Goal: Transaction & Acquisition: Purchase product/service

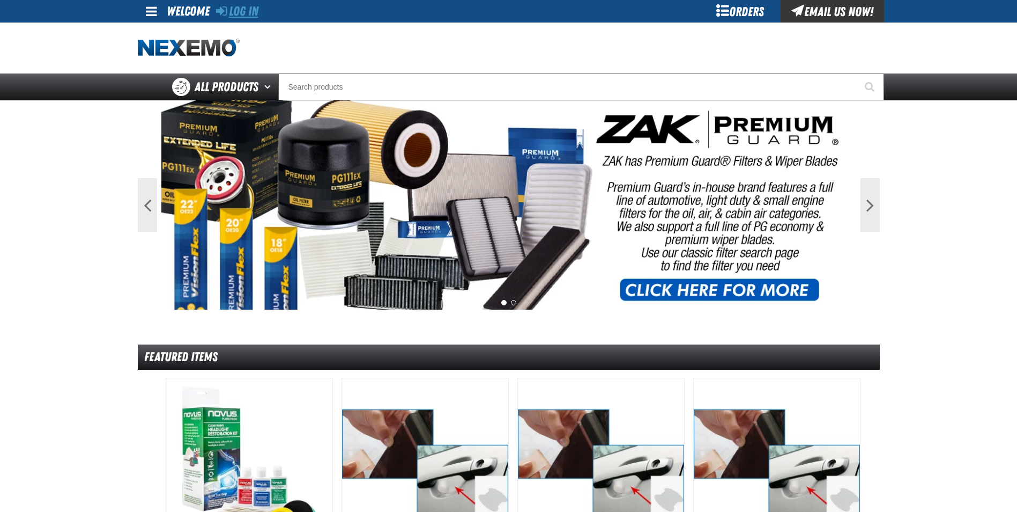
click at [234, 12] on link "Log In" at bounding box center [237, 11] width 42 height 15
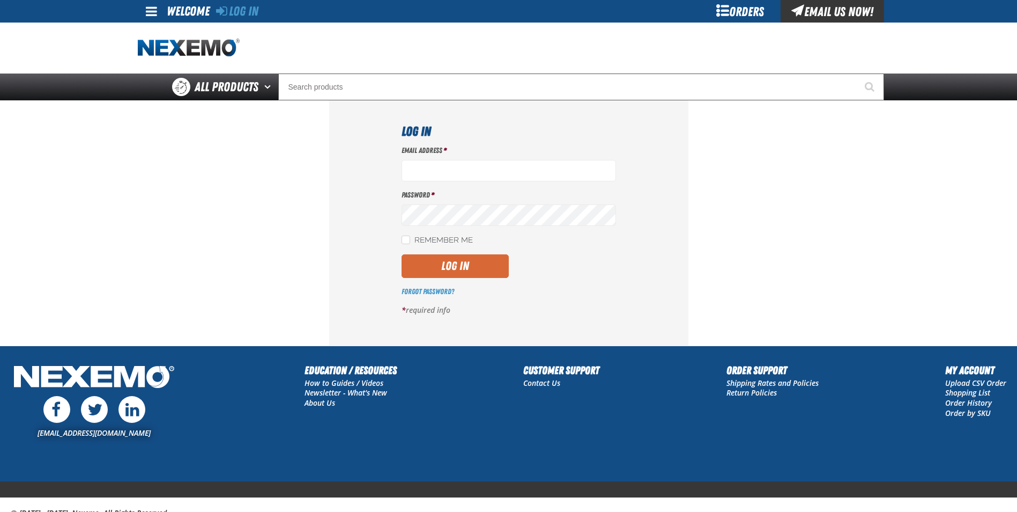
type input "cphillips@vtaig.com"
click at [476, 261] on button "Log In" at bounding box center [455, 266] width 107 height 24
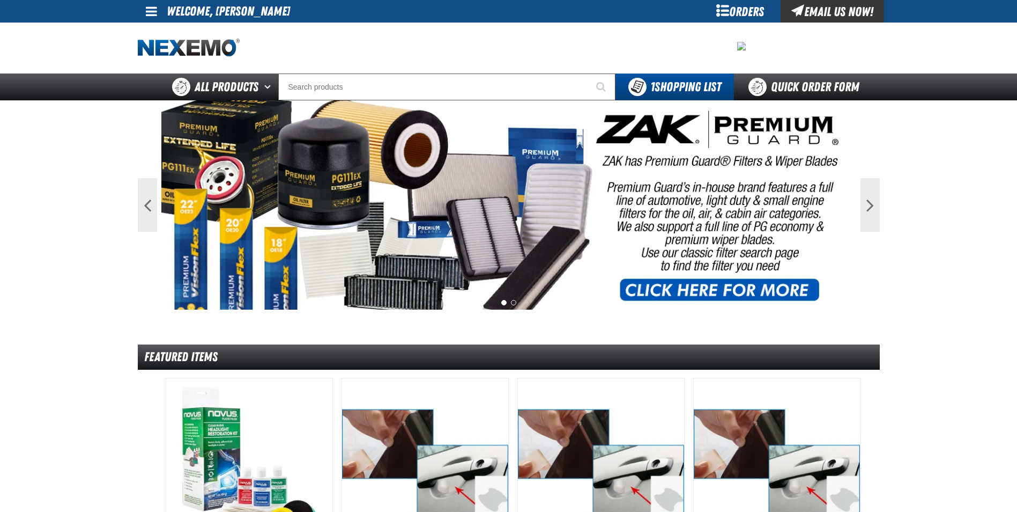
click at [726, 20] on div "Orders" at bounding box center [740, 11] width 80 height 23
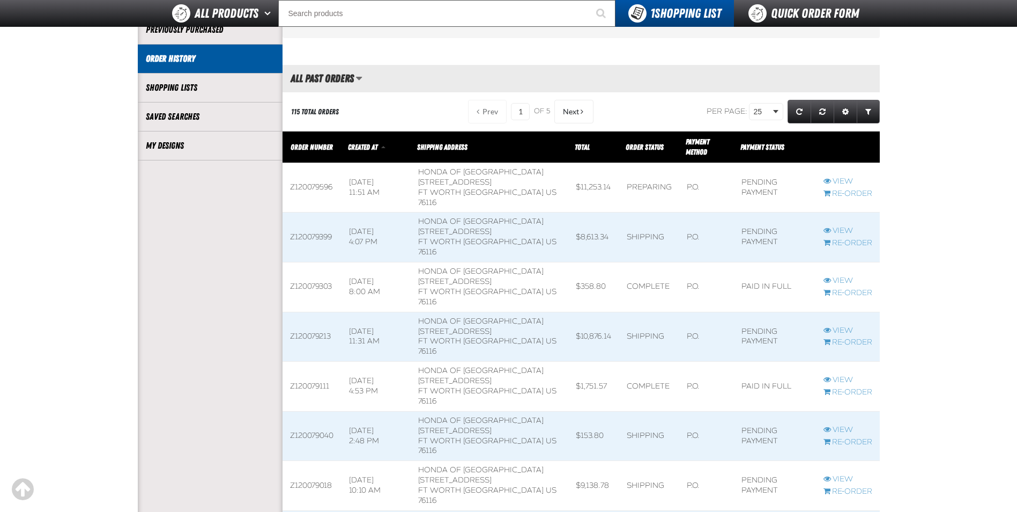
scroll to position [215, 0]
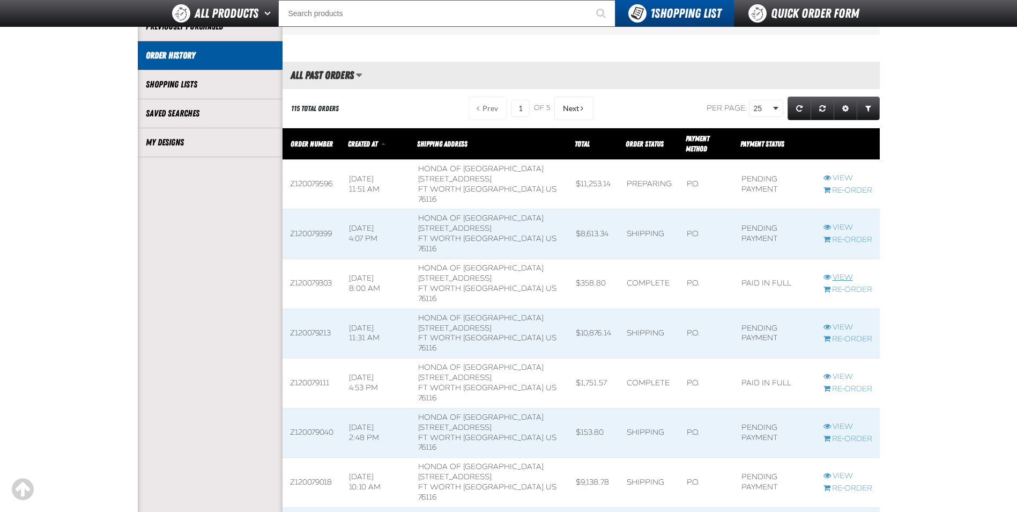
click at [843, 273] on link "View" at bounding box center [848, 277] width 49 height 10
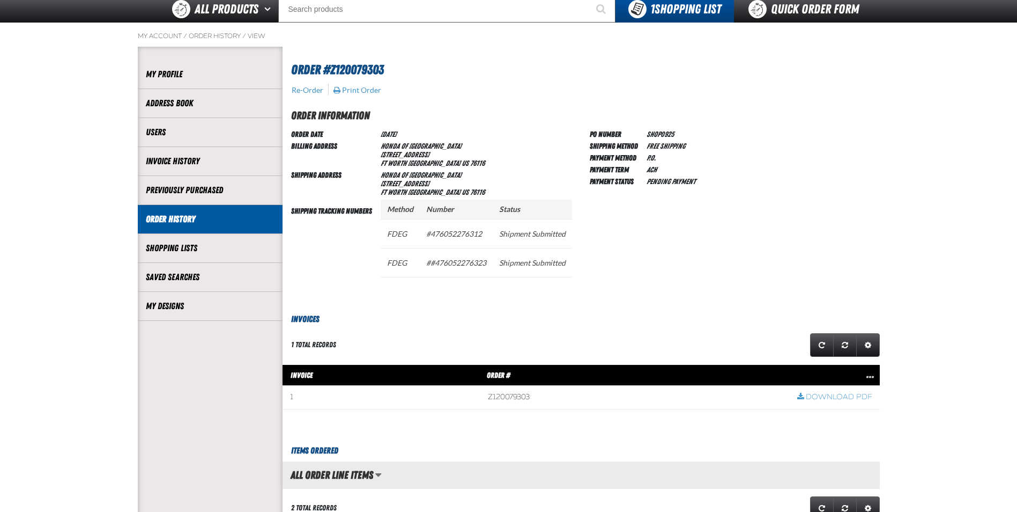
scroll to position [54, 0]
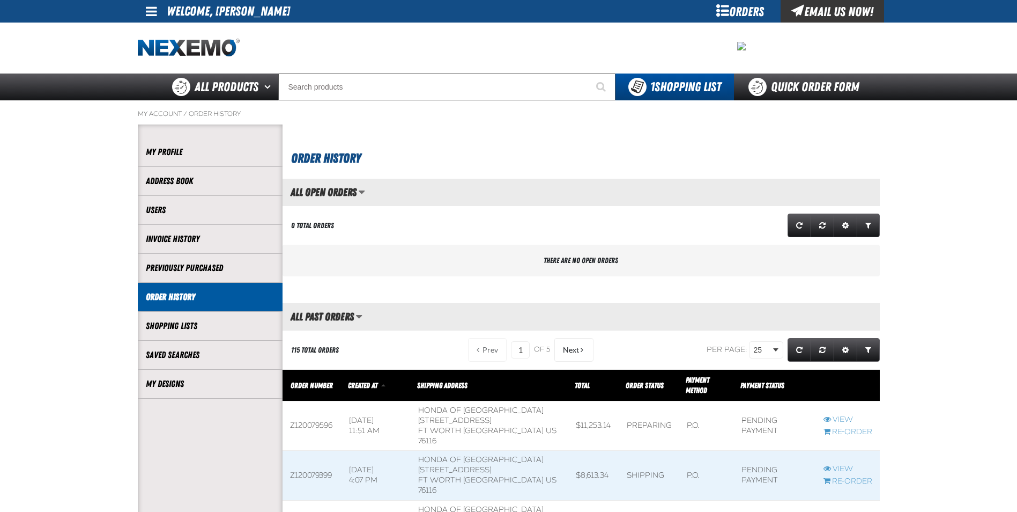
scroll to position [1, 1]
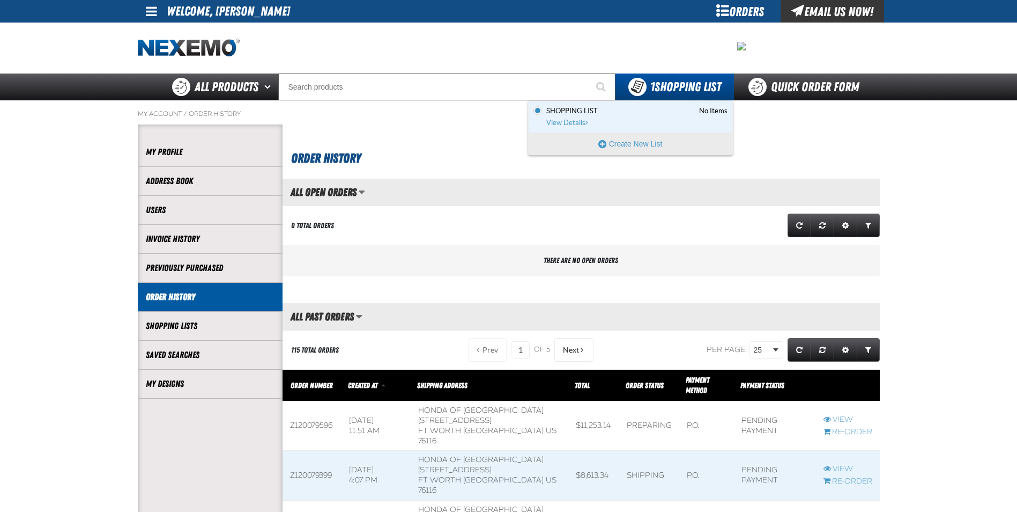
click at [573, 129] on div "Set the Shopping List as Default Shopping List No Items View Details" at bounding box center [631, 117] width 204 height 32
click at [569, 122] on span "View Details" at bounding box center [568, 123] width 43 height 8
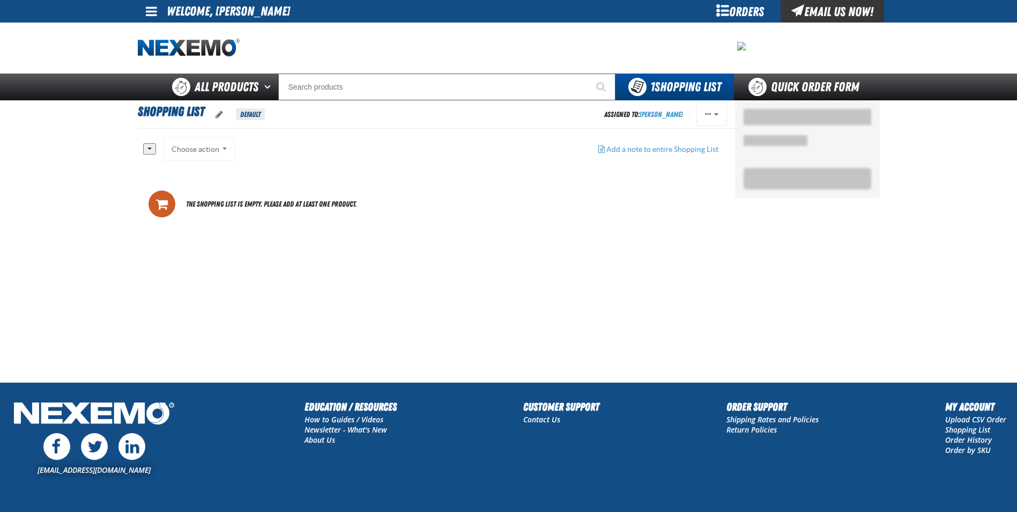
click at [733, 11] on div "Orders" at bounding box center [740, 11] width 80 height 23
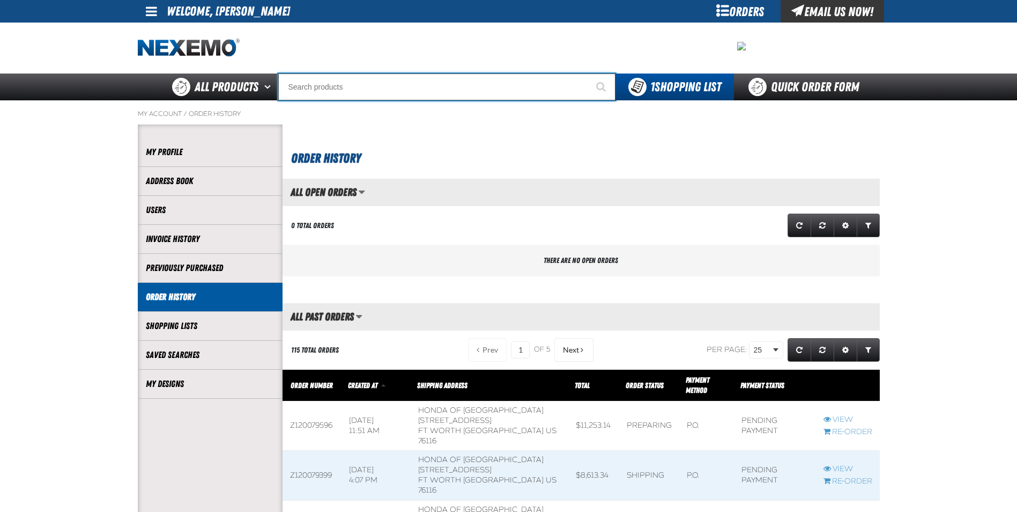
click at [474, 83] on input "Search" at bounding box center [446, 86] width 337 height 27
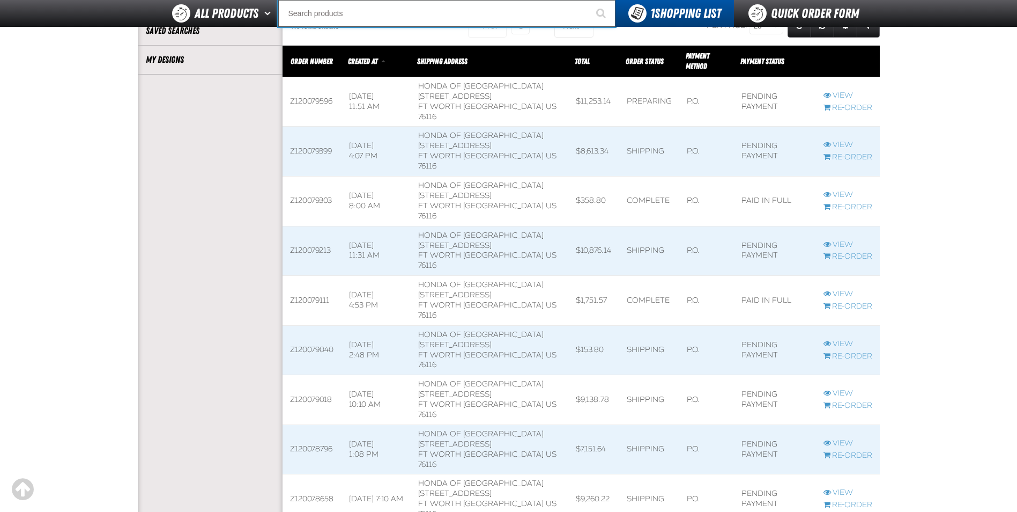
scroll to position [375, 0]
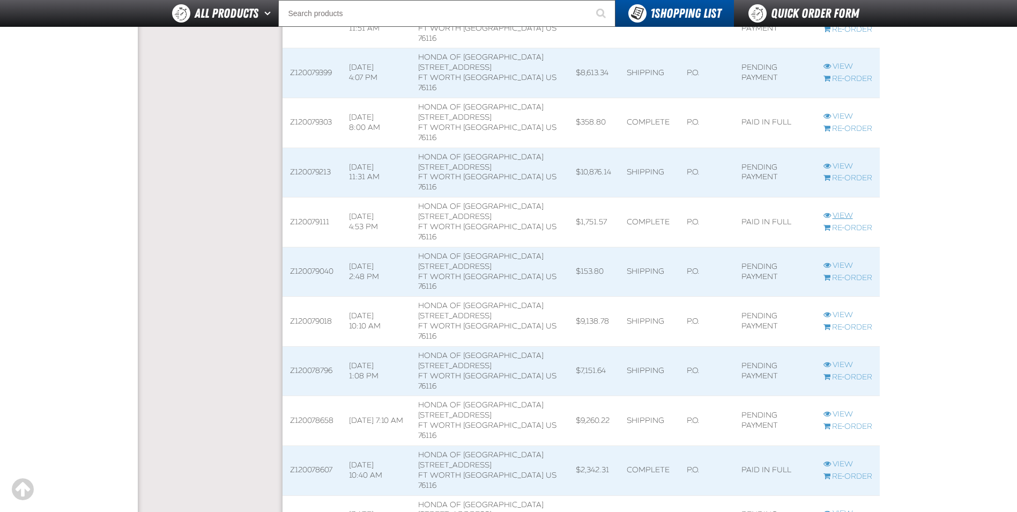
click at [831, 217] on link "View" at bounding box center [848, 216] width 49 height 10
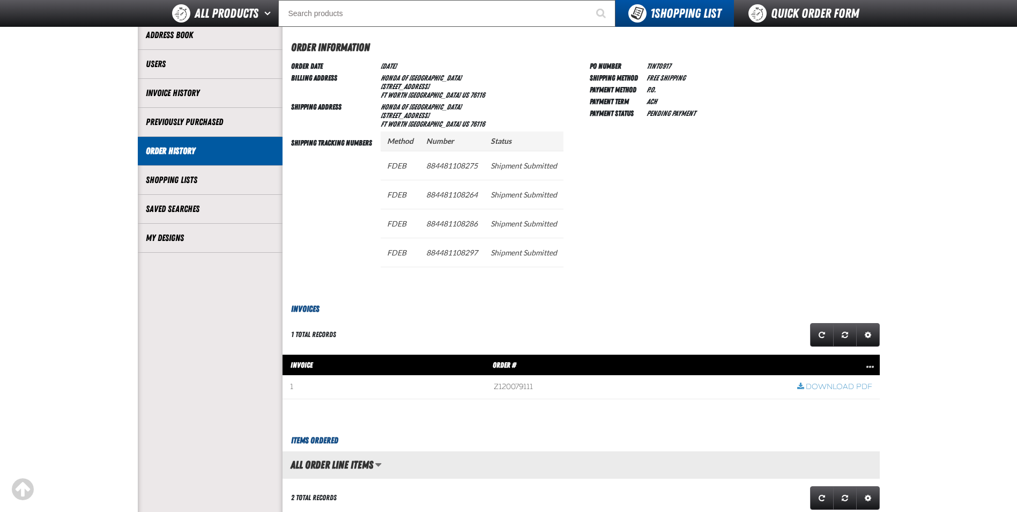
scroll to position [322, 0]
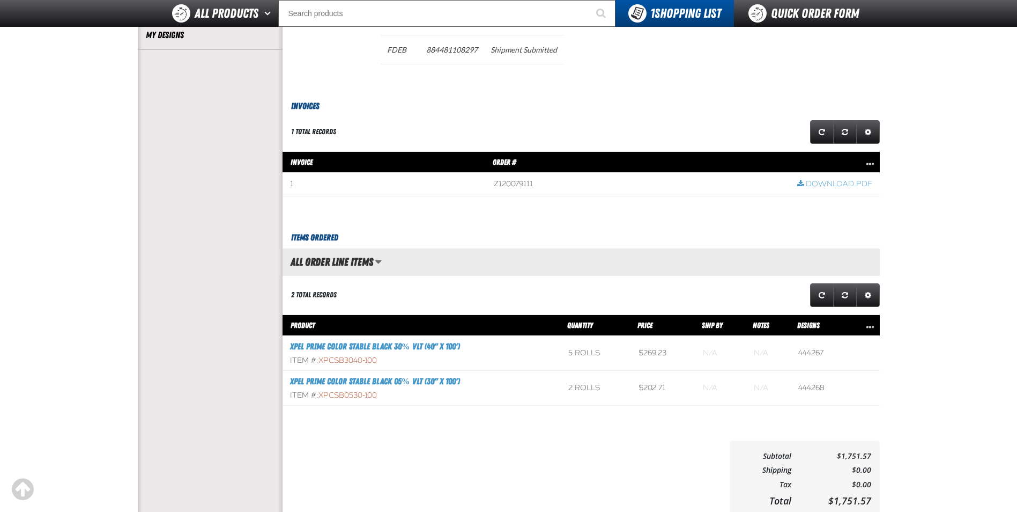
click at [467, 349] on h3 "XPEL PRIME Color Stable Black 30% VLT (40" x 100')" at bounding box center [421, 346] width 263 height 13
drag, startPoint x: 382, startPoint y: 359, endPoint x: 321, endPoint y: 358, distance: 61.7
click at [321, 358] on div "Item #: XPCSB3040-100" at bounding box center [421, 361] width 263 height 10
copy span "XPCSB3040-100"
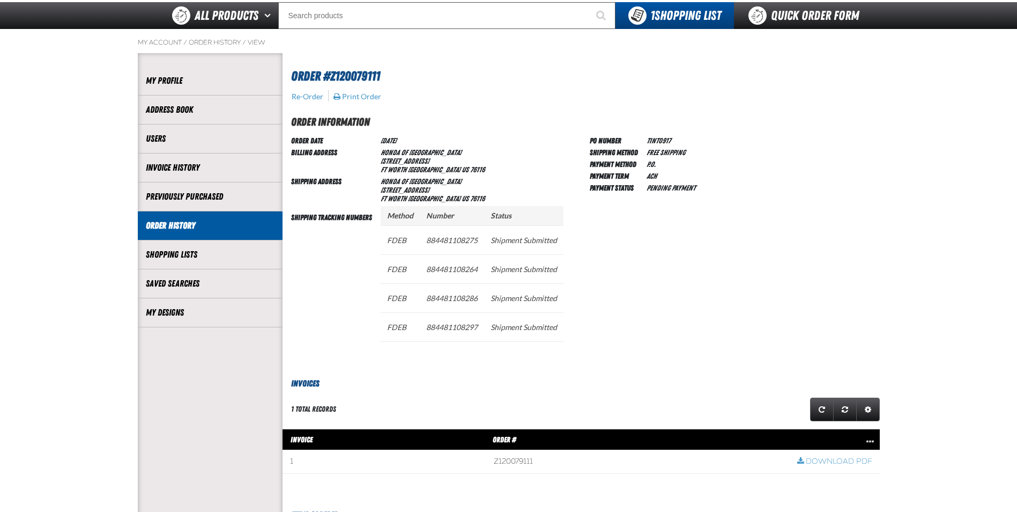
scroll to position [0, 0]
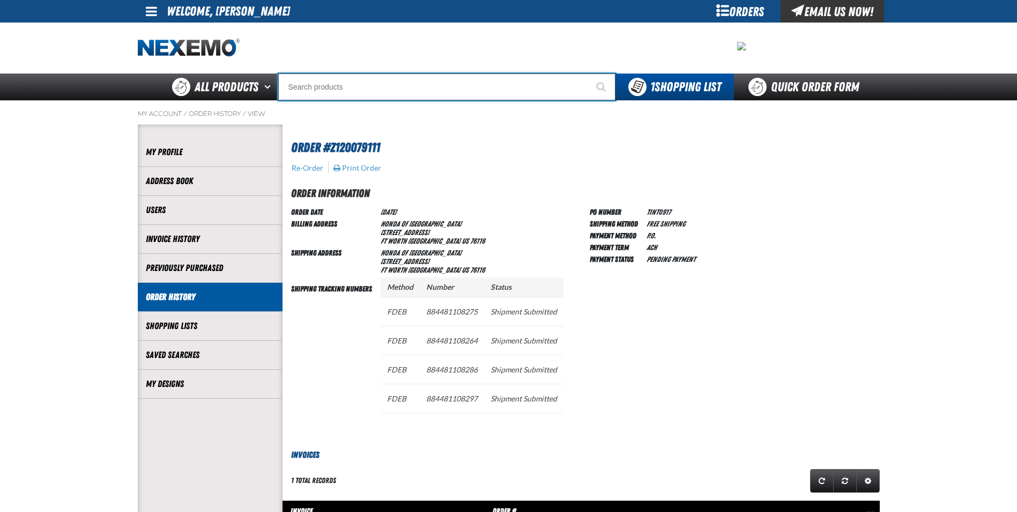
paste input "XPCSB3040-100"
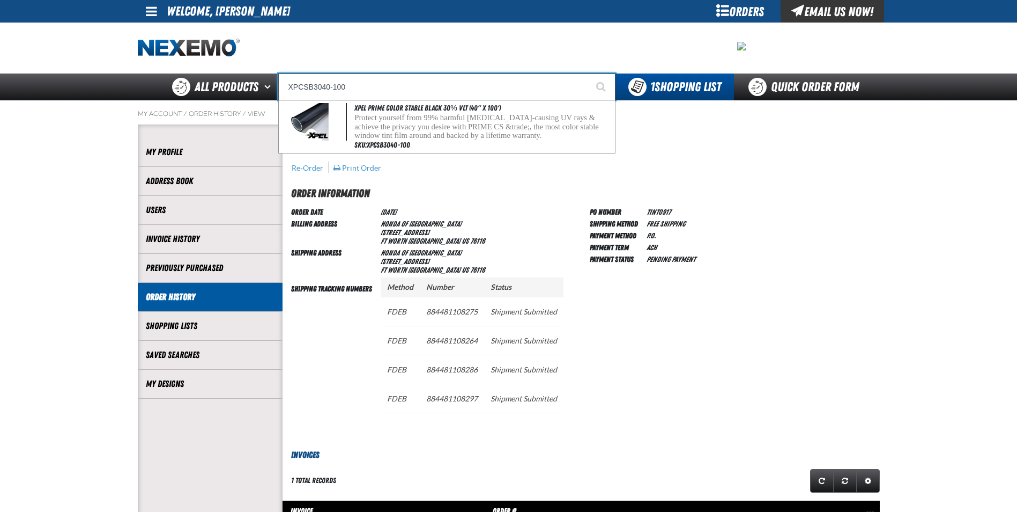
type input "XPCSB3040-100"
click at [589, 73] on button "Start Searching" at bounding box center [602, 86] width 27 height 27
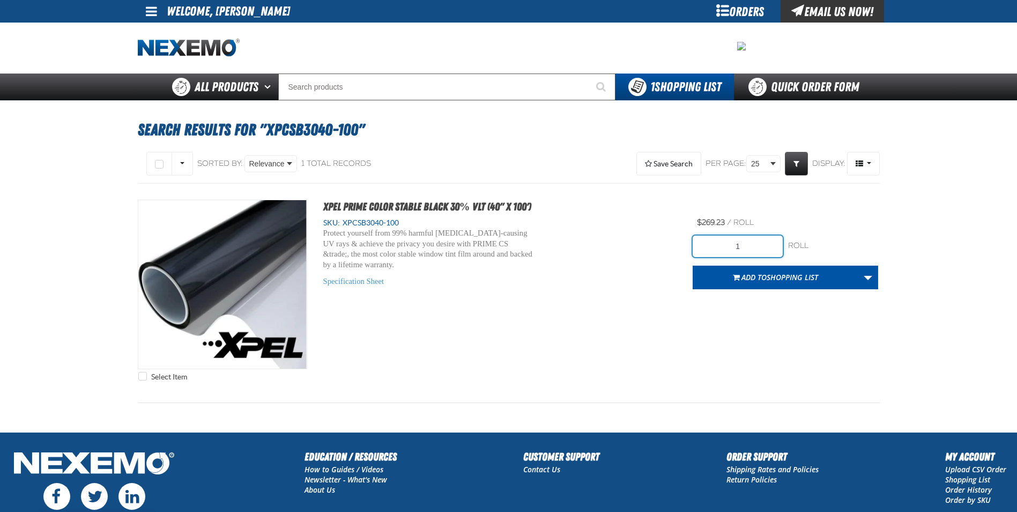
drag, startPoint x: 752, startPoint y: 242, endPoint x: 612, endPoint y: 225, distance: 141.0
click at [638, 232] on div "Select Item XPEL PRIME Color Stable Black 30% VLT (40" x 100') SKU: XPCSB3040-1…" at bounding box center [509, 293] width 742 height 187
type input "7"
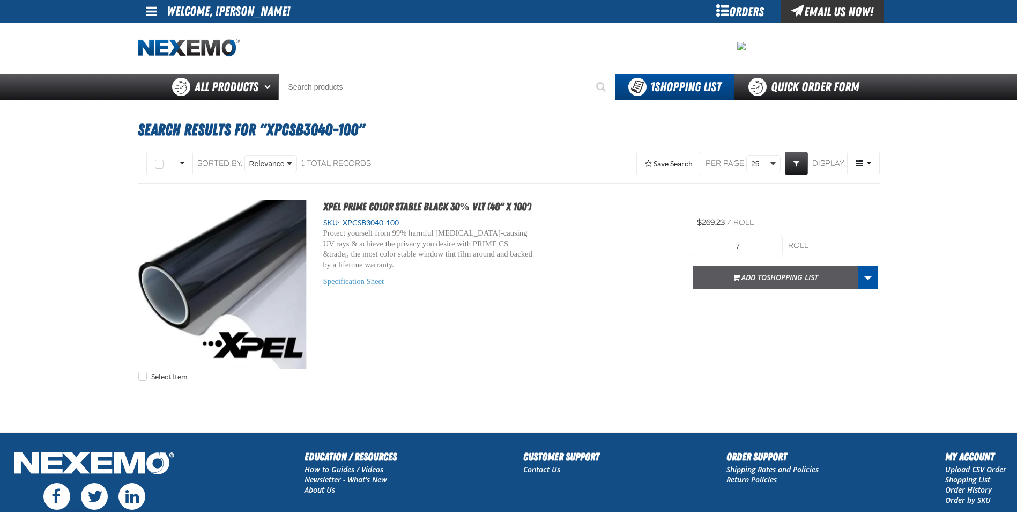
click at [813, 278] on span "Shopping List" at bounding box center [792, 277] width 51 height 10
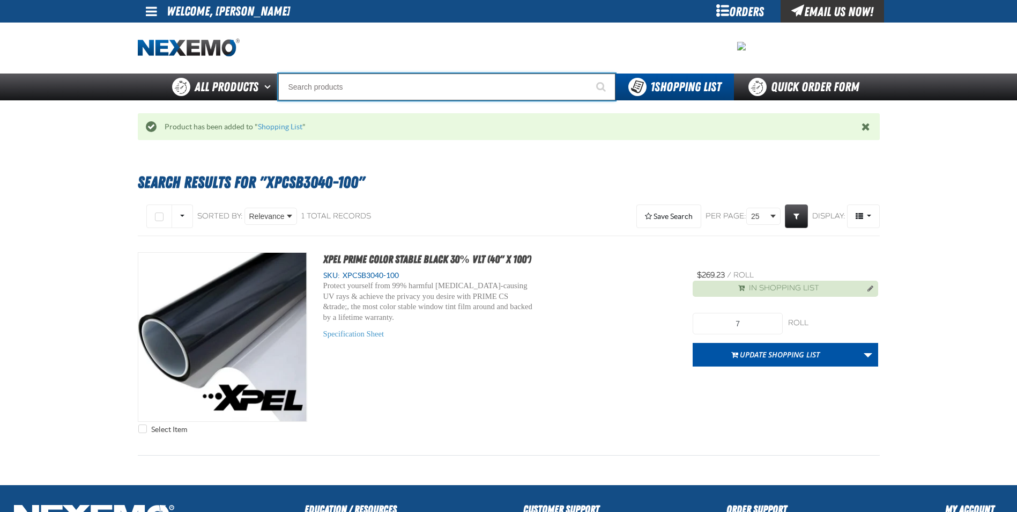
paste input "XPCSB3040-100"
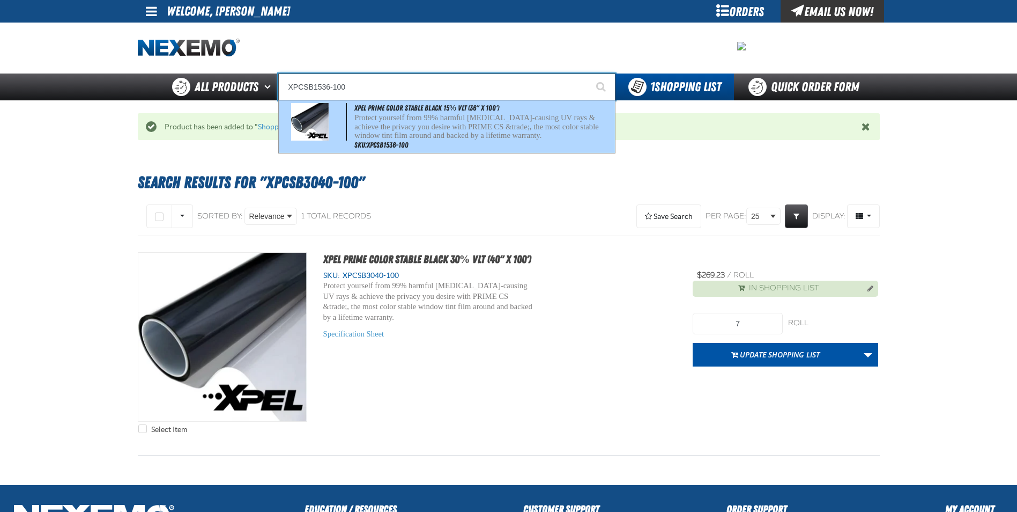
click at [352, 108] on div "XPEL PRIME Color Stable Black 15% VLT (36" x 100') Protect yourself from 99% ha…" at bounding box center [447, 126] width 336 height 53
type input "XPEL PRIME Color Stable Black 15% VLT (36" x 100')"
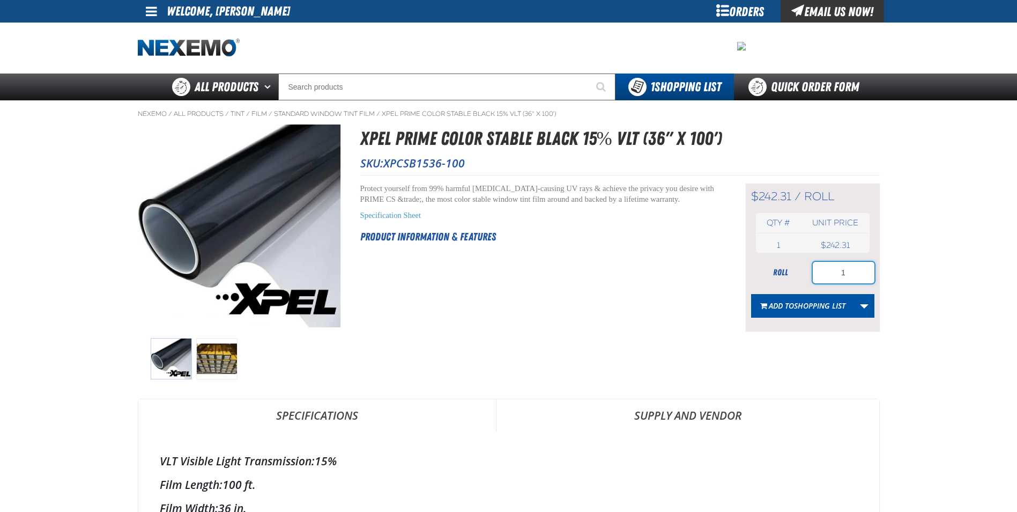
drag, startPoint x: 829, startPoint y: 268, endPoint x: 821, endPoint y: 269, distance: 7.6
click at [821, 269] on input "1" at bounding box center [844, 272] width 62 height 21
type input "4"
type input "3"
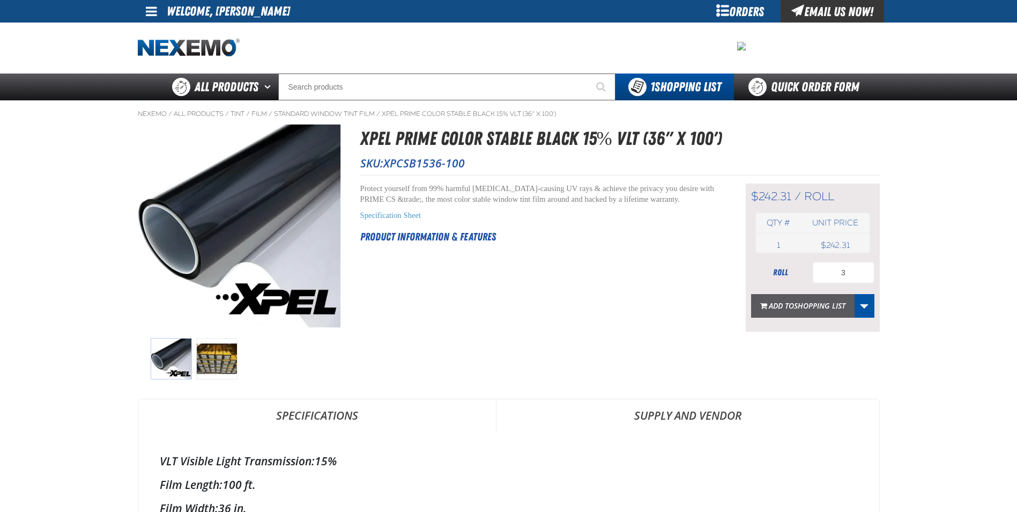
click at [819, 311] on button "Add to Shopping List" at bounding box center [803, 306] width 104 height 24
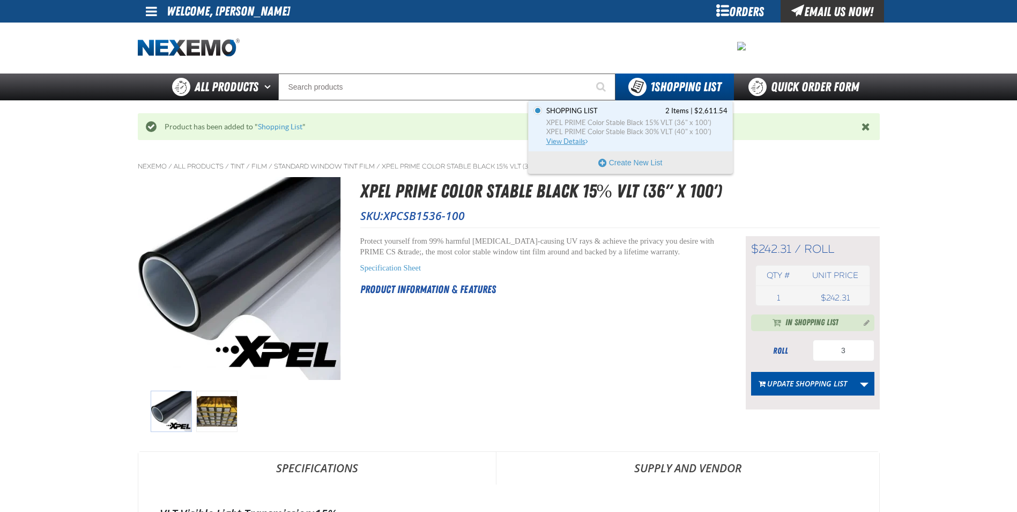
click at [580, 139] on span "View Details" at bounding box center [568, 141] width 43 height 8
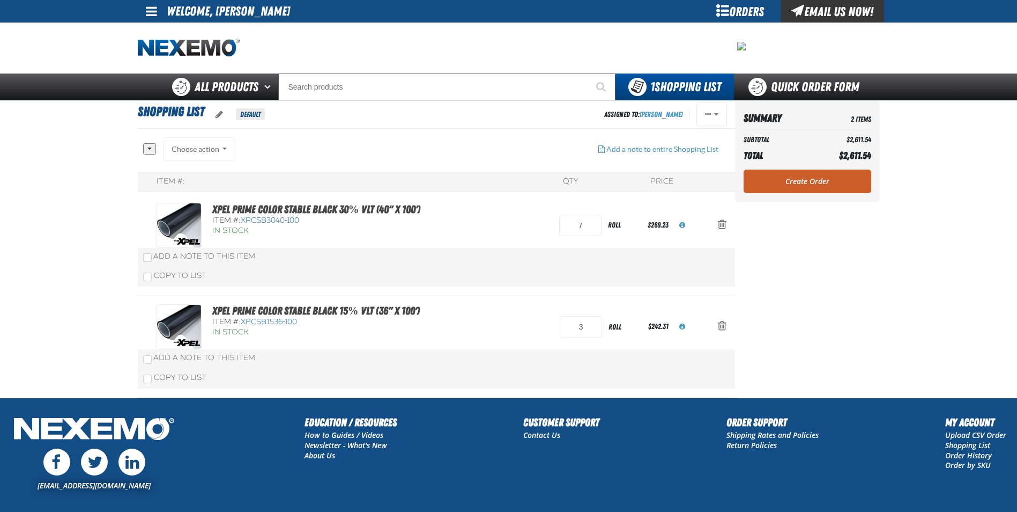
click at [829, 174] on link "Create Order" at bounding box center [808, 181] width 128 height 24
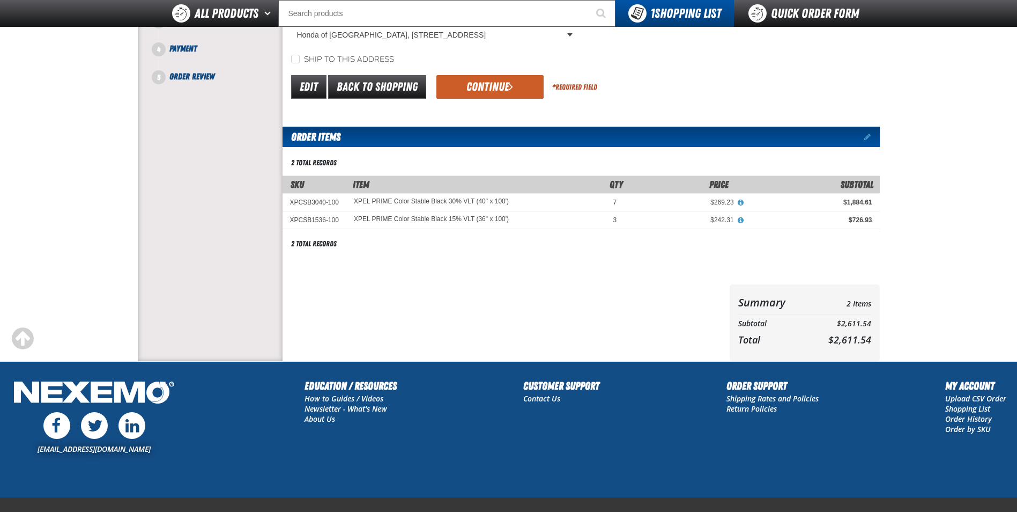
scroll to position [187, 0]
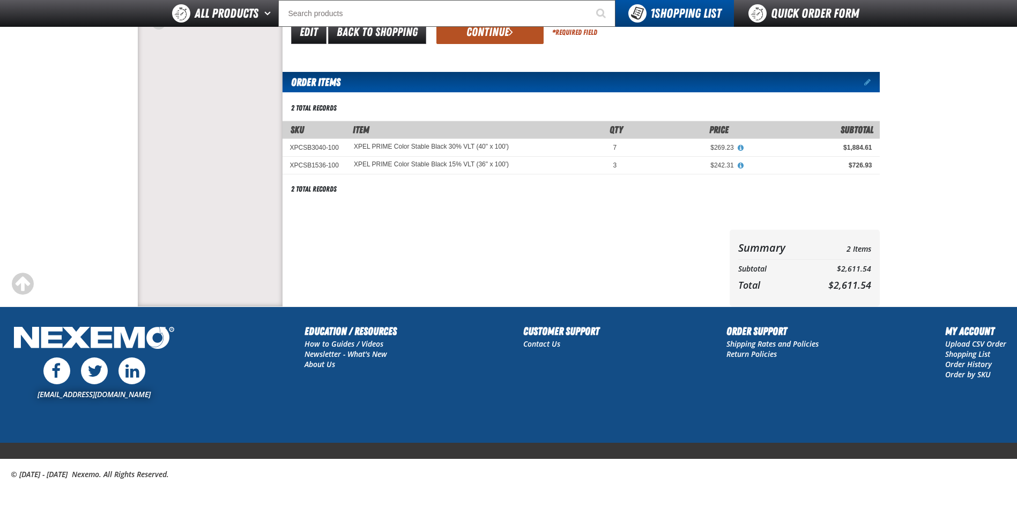
click at [494, 33] on button "Continue" at bounding box center [490, 32] width 107 height 24
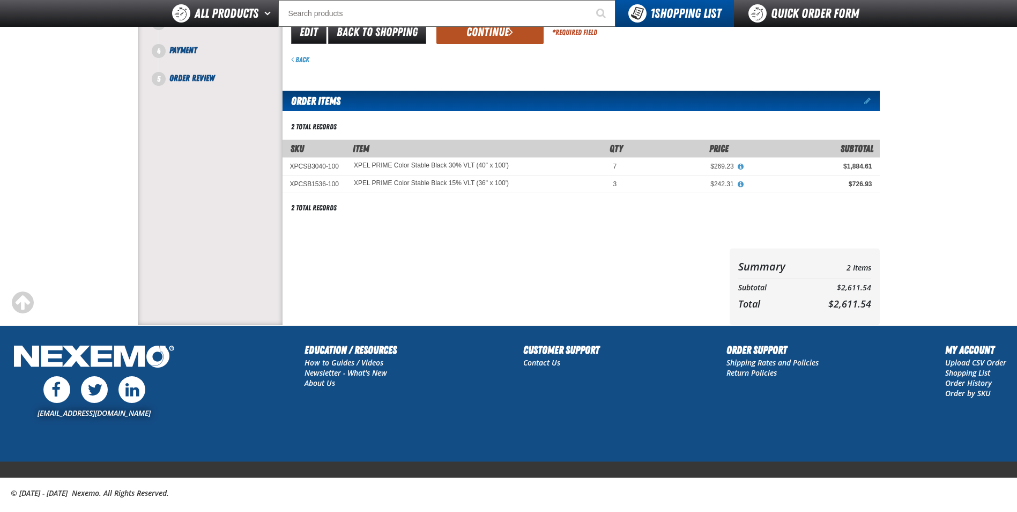
click at [486, 28] on button "Continue" at bounding box center [490, 32] width 107 height 24
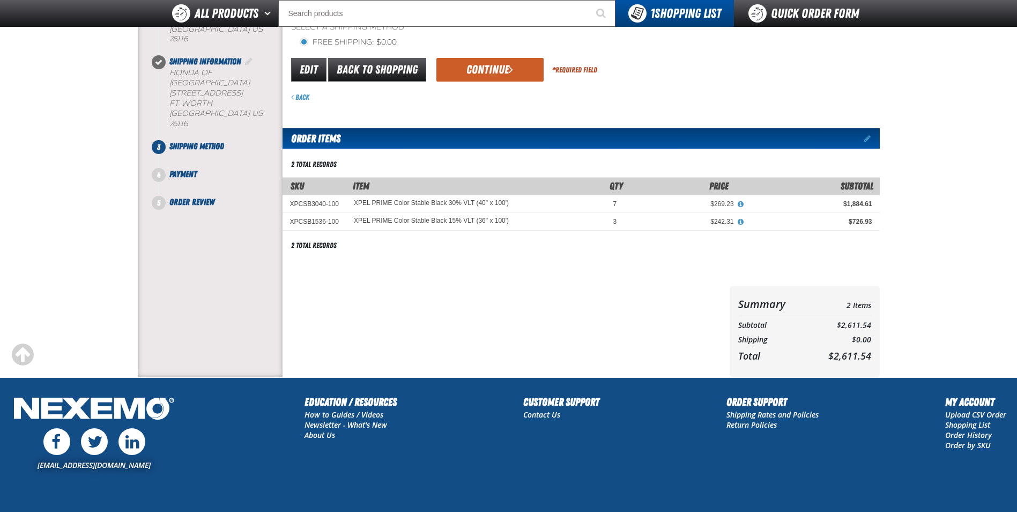
scroll to position [26, 0]
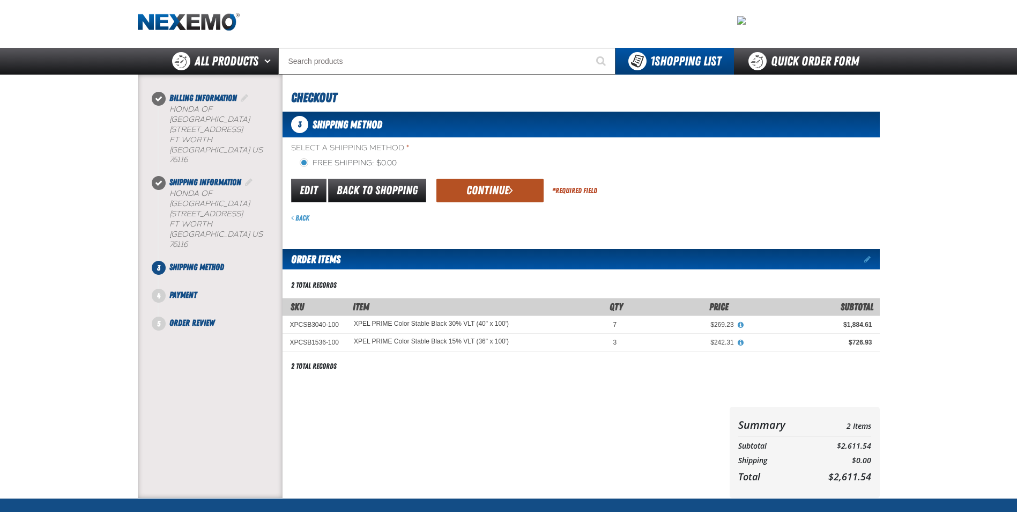
click at [487, 201] on button "Continue" at bounding box center [490, 191] width 107 height 24
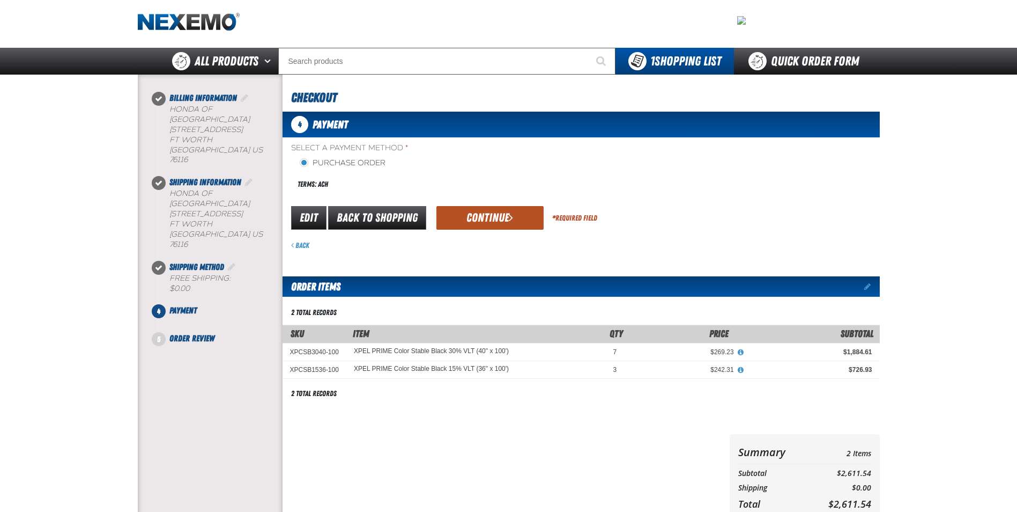
click at [468, 210] on button "Continue" at bounding box center [490, 218] width 107 height 24
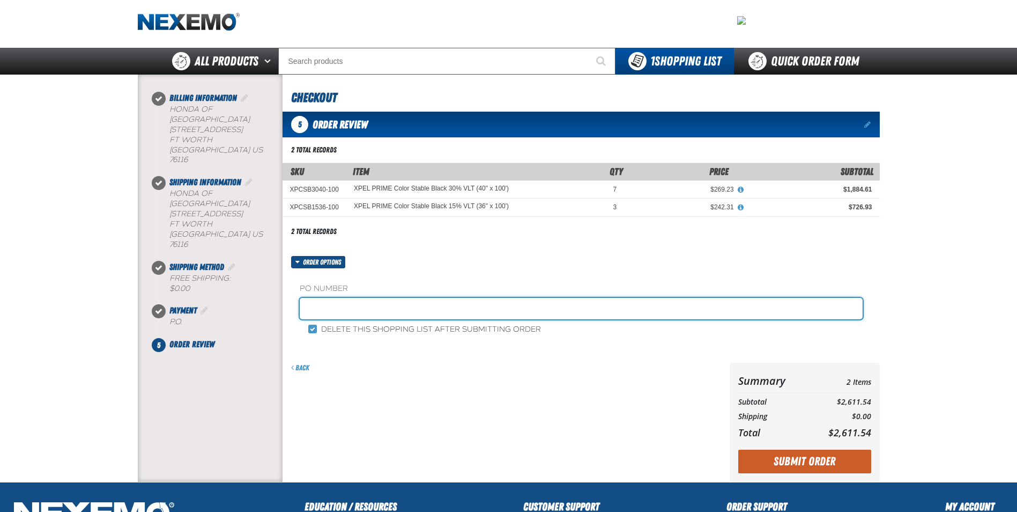
click at [343, 308] on input "text" at bounding box center [581, 308] width 563 height 21
type input "t"
type input "TINT1010"
click at [739, 449] on button "Submit Order" at bounding box center [805, 461] width 133 height 24
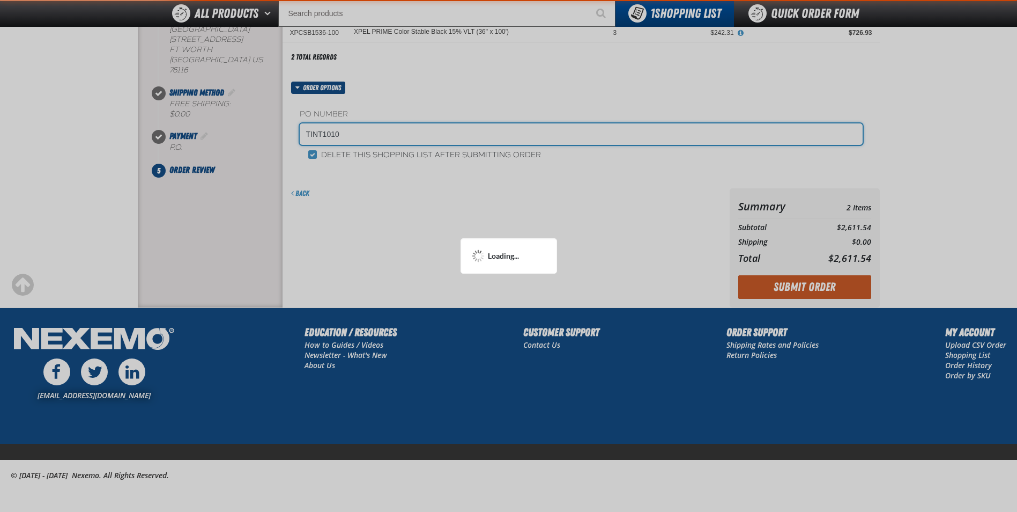
scroll to position [174, 0]
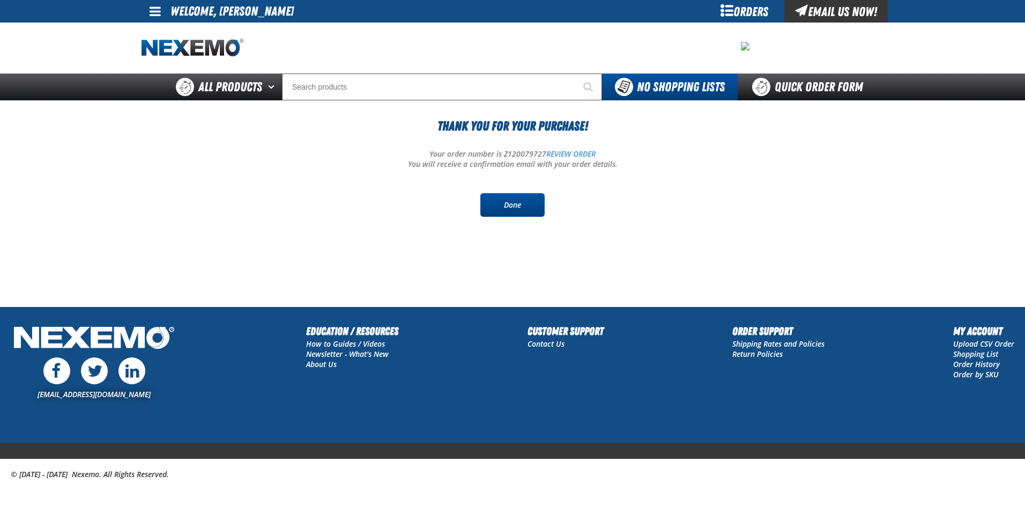
click at [514, 205] on link "Done" at bounding box center [513, 205] width 64 height 24
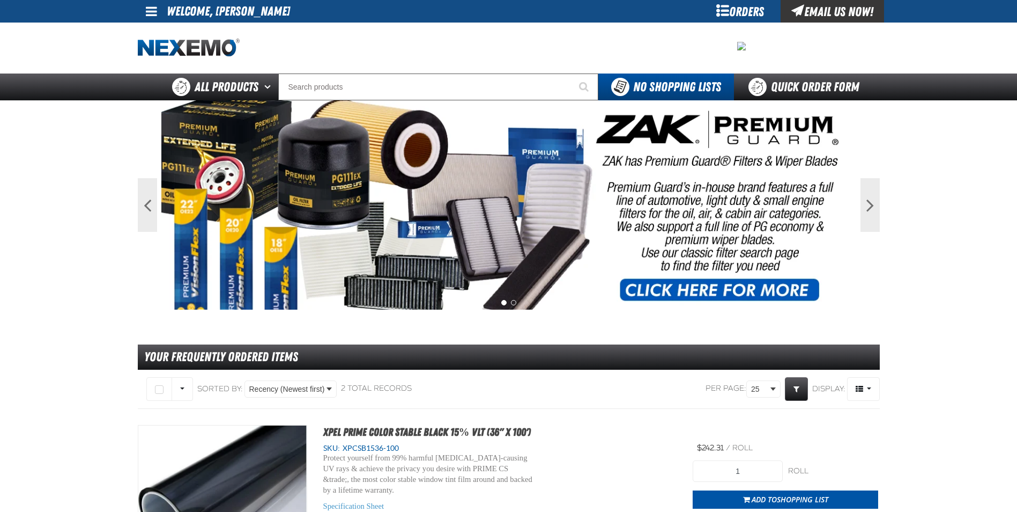
click at [180, 43] on img at bounding box center [189, 48] width 102 height 19
